Goal: Information Seeking & Learning: Learn about a topic

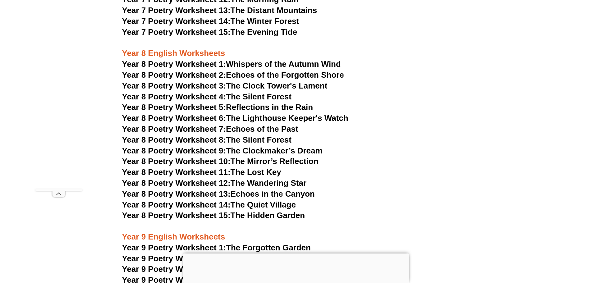
scroll to position [4037, 0]
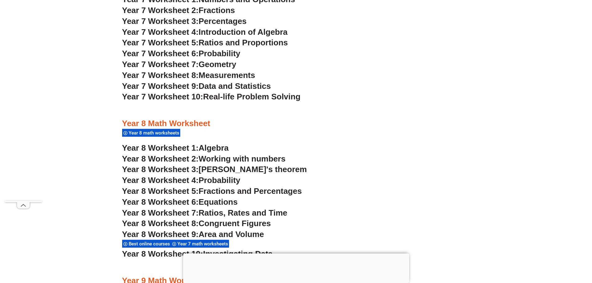
scroll to position [2069, 0]
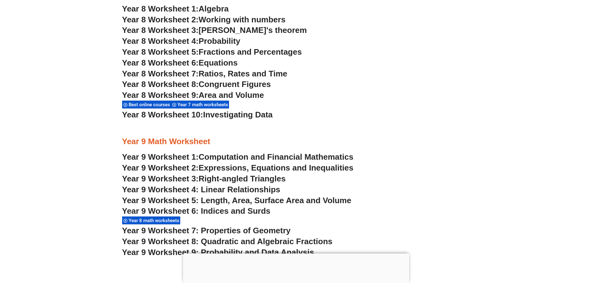
scroll to position [2090, 0]
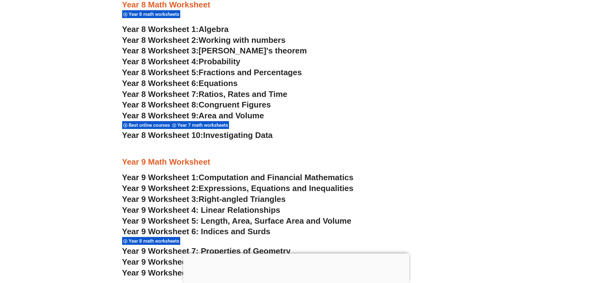
click at [231, 50] on span "[PERSON_NAME]'s theorem" at bounding box center [252, 50] width 108 height 9
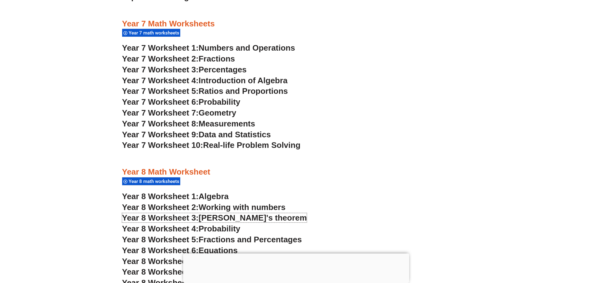
scroll to position [1903, 0]
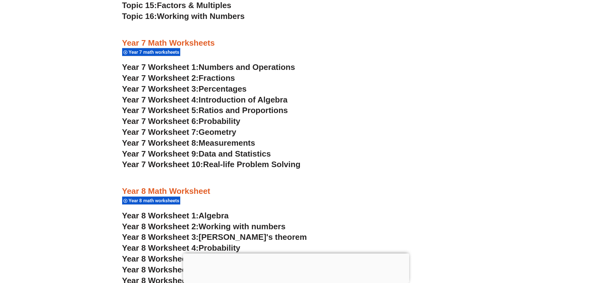
click at [229, 131] on span "Geometry" at bounding box center [217, 131] width 38 height 9
